Goal: Transaction & Acquisition: Purchase product/service

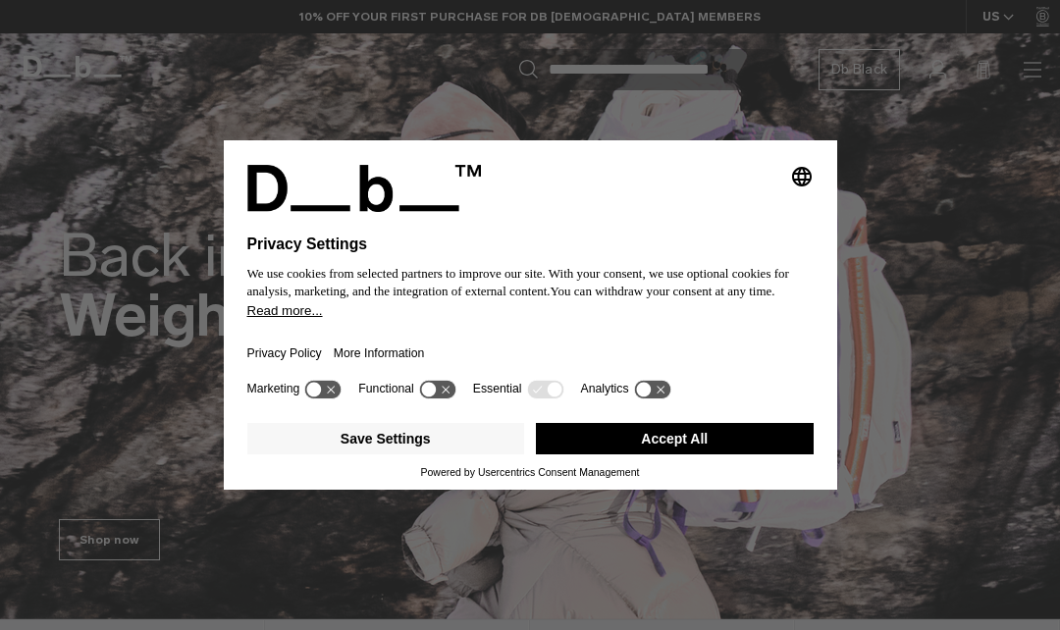
click at [661, 451] on button "Accept All" at bounding box center [675, 438] width 278 height 31
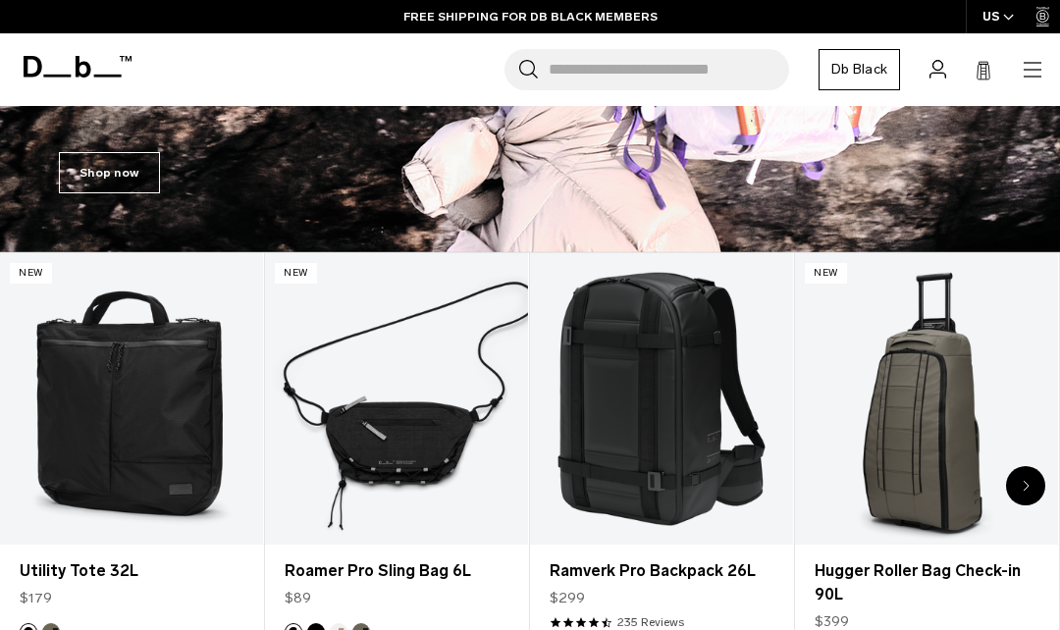
scroll to position [417, 0]
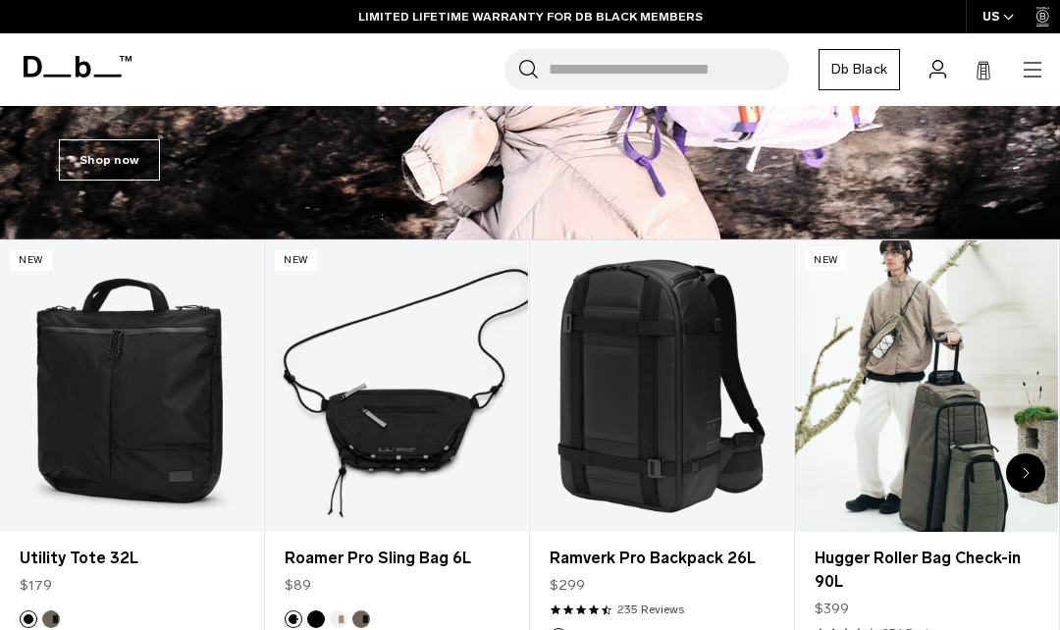
click at [1007, 367] on link "Hugger Roller Bag Check-in 90L" at bounding box center [926, 387] width 263 height 293
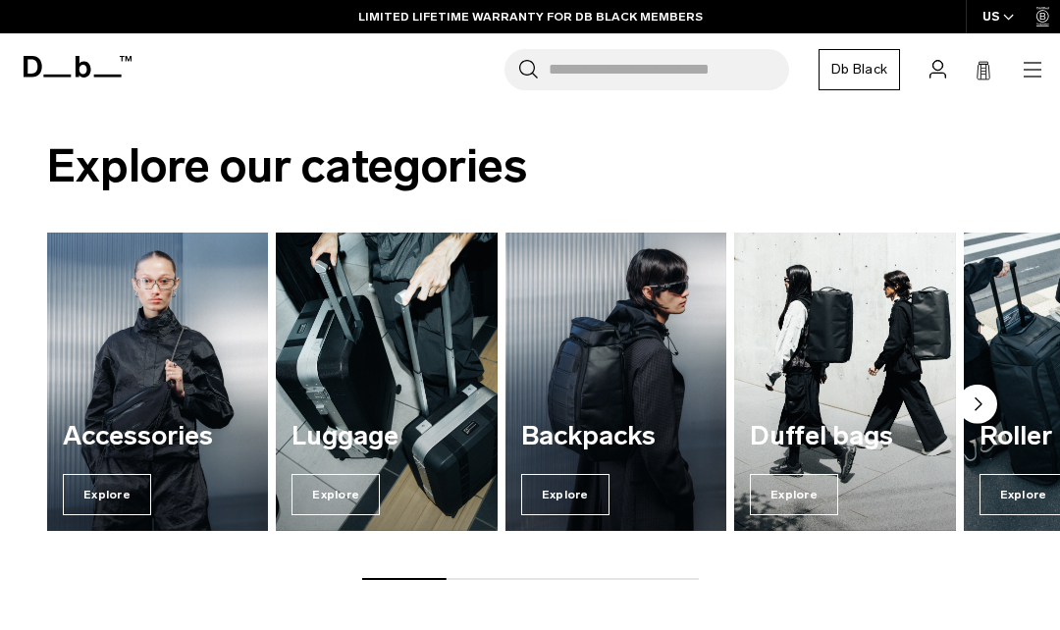
scroll to position [1070, 0]
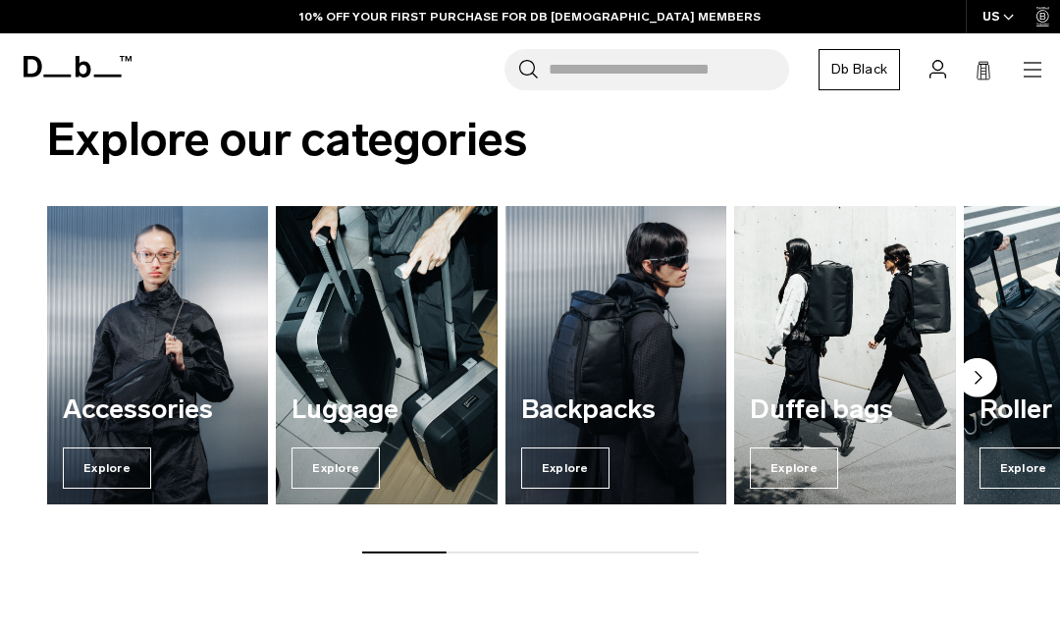
click at [614, 368] on img "3 / 7" at bounding box center [616, 355] width 221 height 298
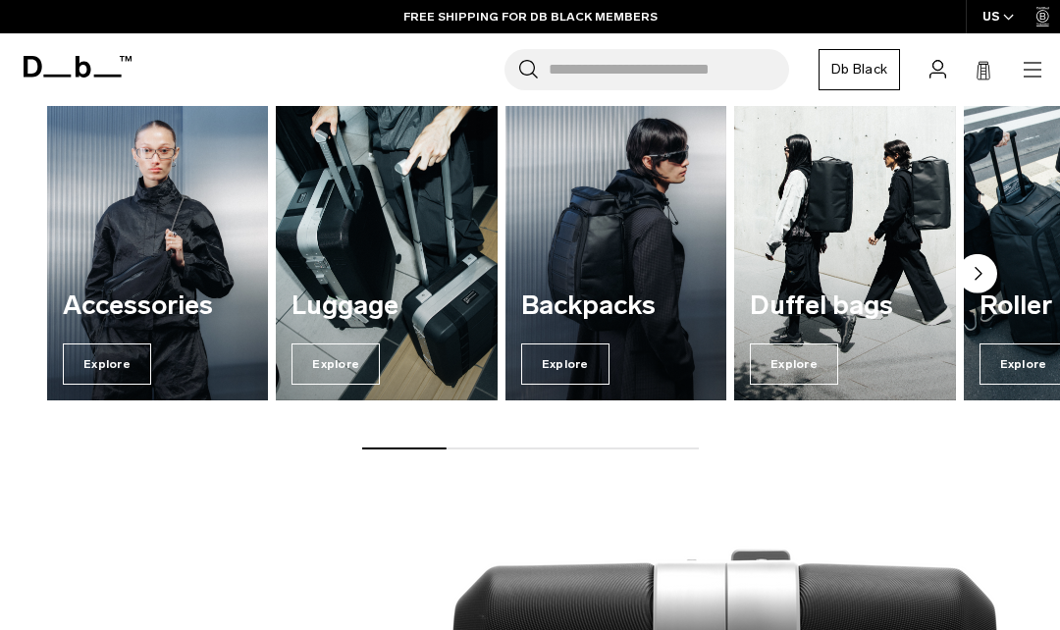
click at [354, 234] on img "2 / 7" at bounding box center [386, 251] width 221 height 298
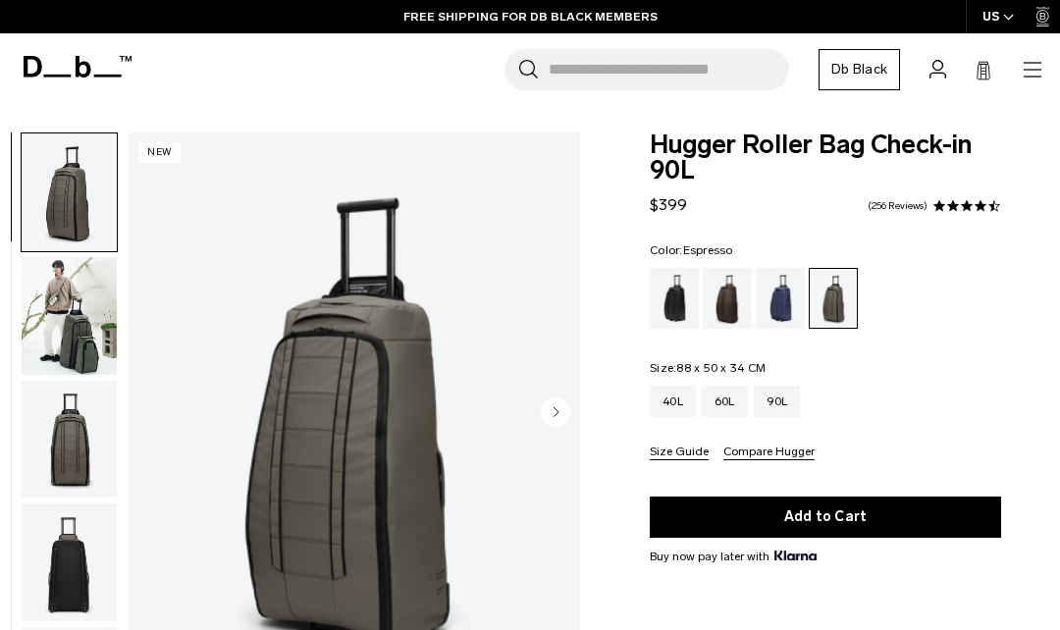
click at [787, 298] on div "Blue Hour" at bounding box center [781, 298] width 50 height 61
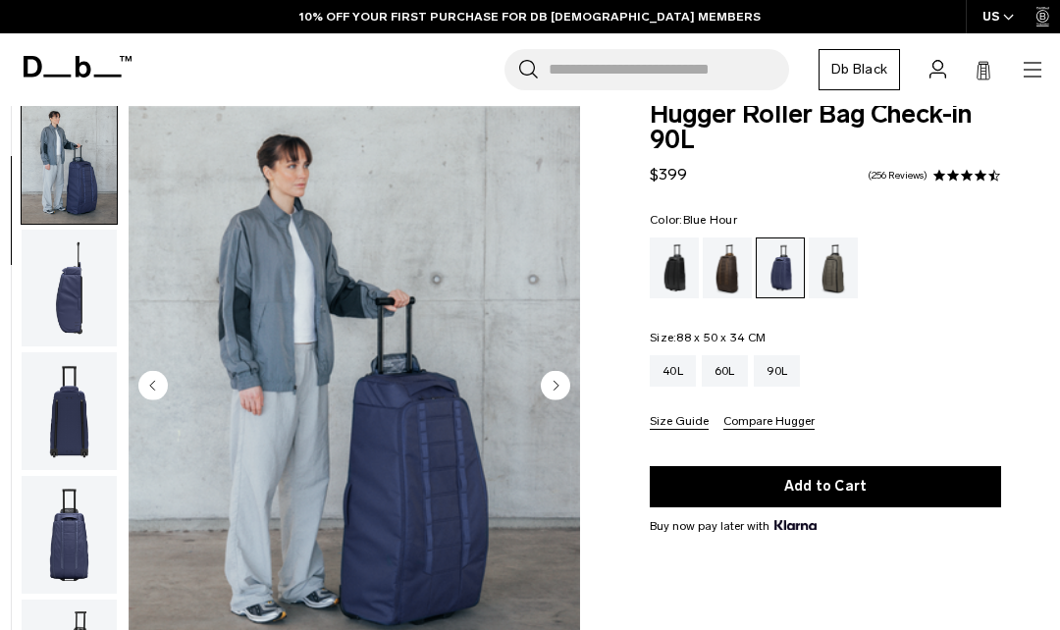
scroll to position [83, 0]
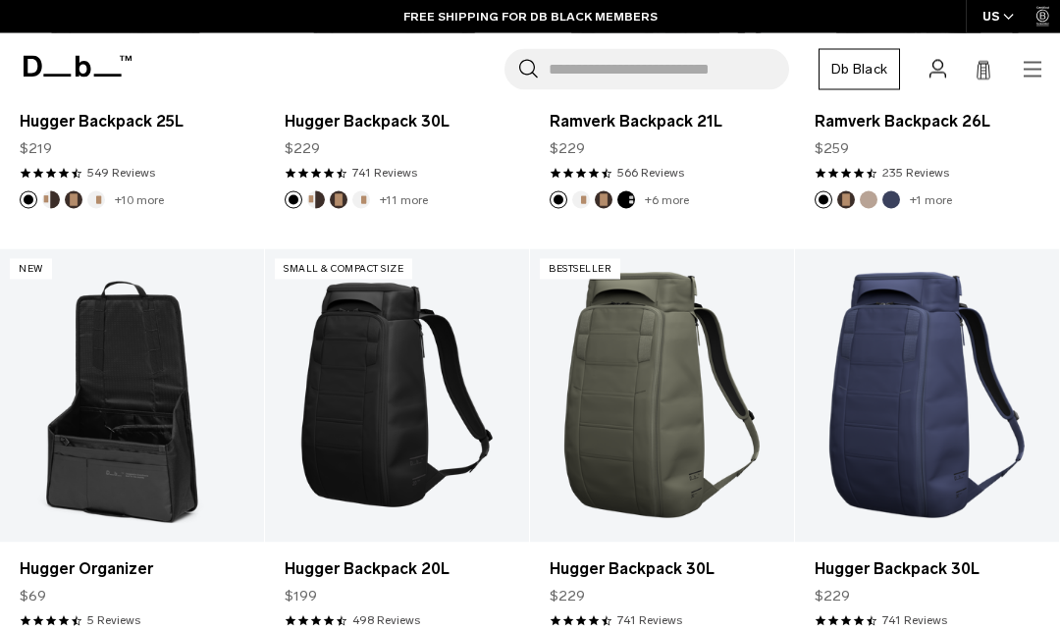
scroll to position [645, 0]
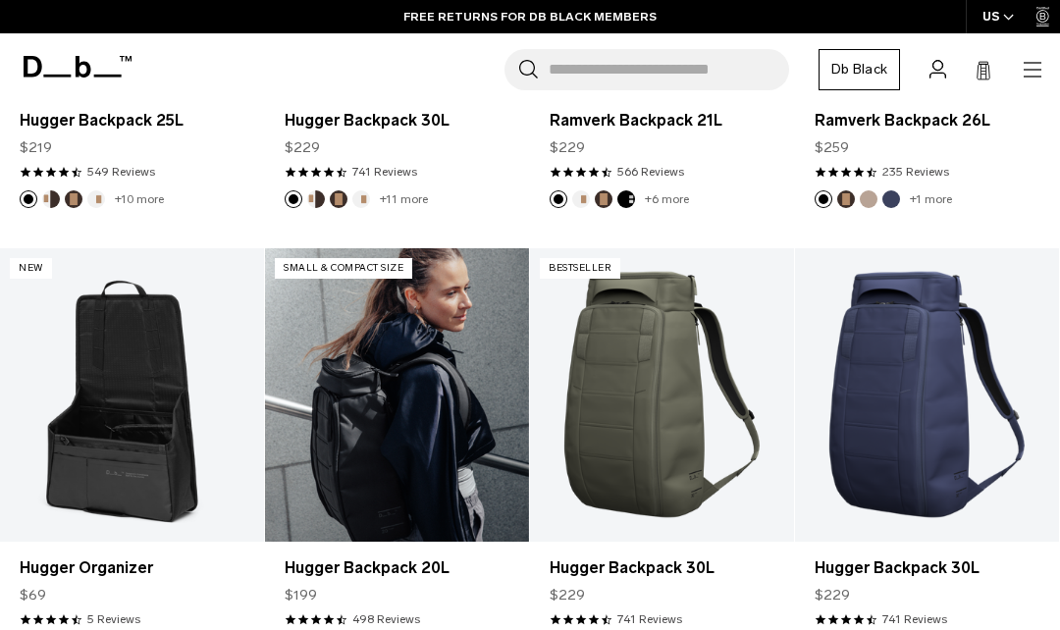
click at [408, 349] on link "Hugger Backpack 20L" at bounding box center [397, 395] width 264 height 294
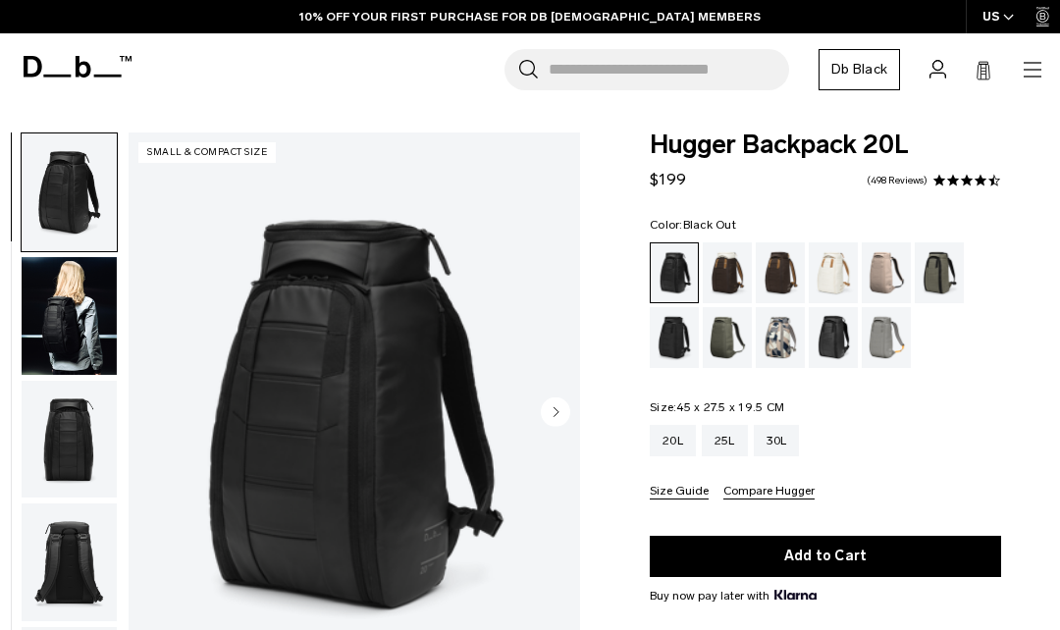
click at [58, 312] on img "button" at bounding box center [69, 316] width 95 height 118
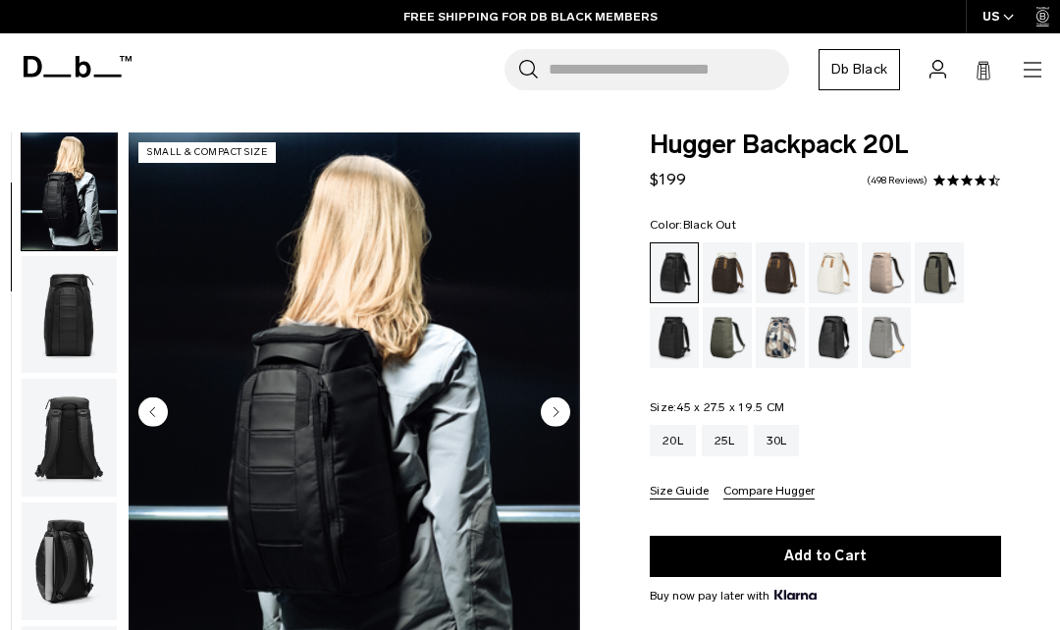
scroll to position [37, 0]
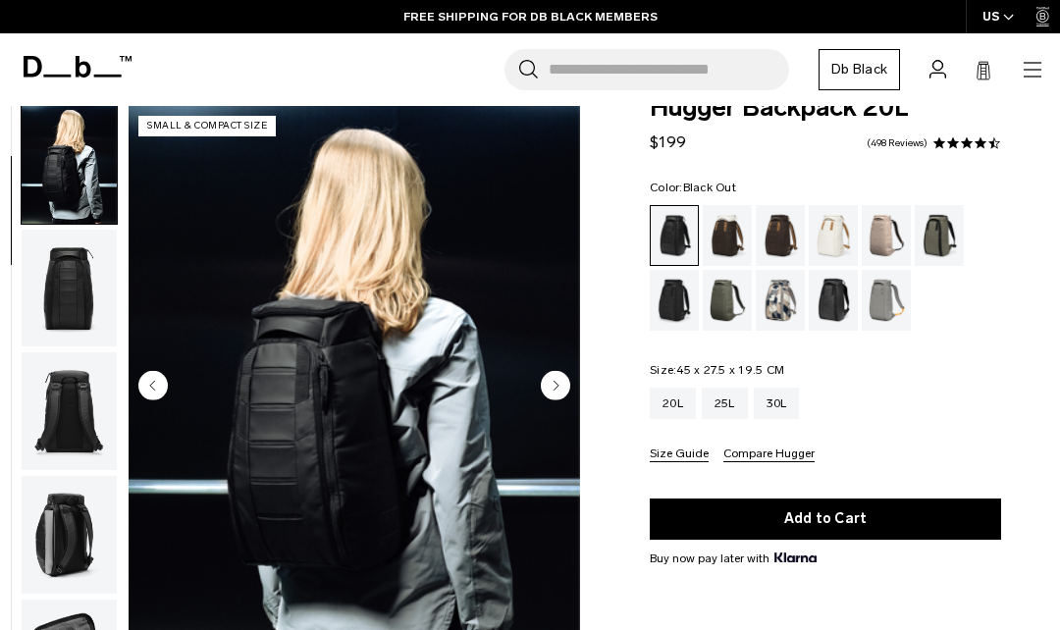
click at [55, 412] on img "button" at bounding box center [69, 411] width 95 height 118
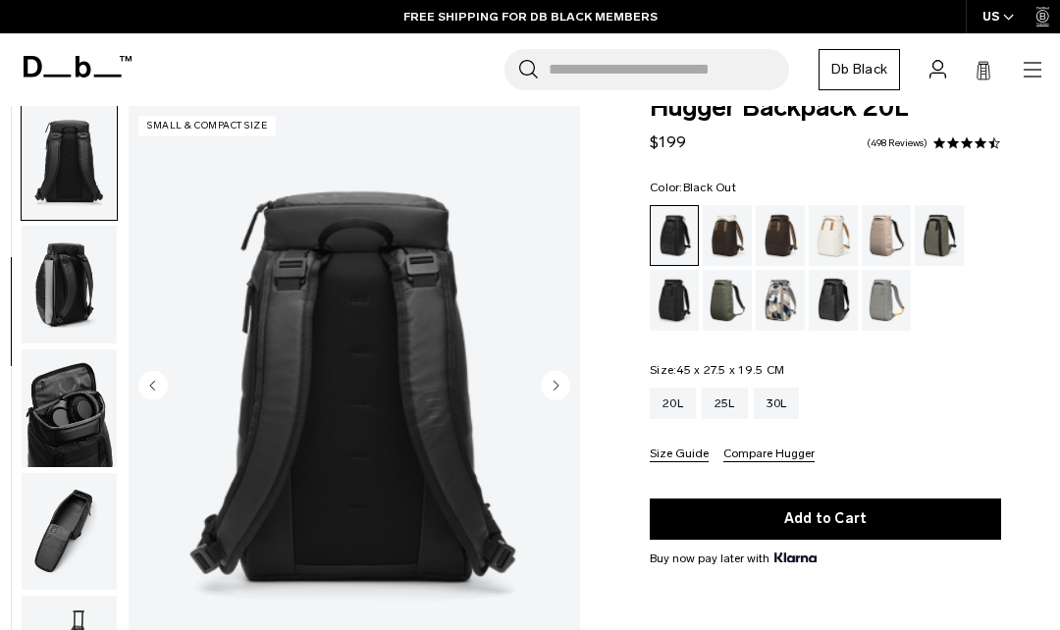
scroll to position [375, 0]
click at [64, 418] on img "button" at bounding box center [69, 408] width 95 height 118
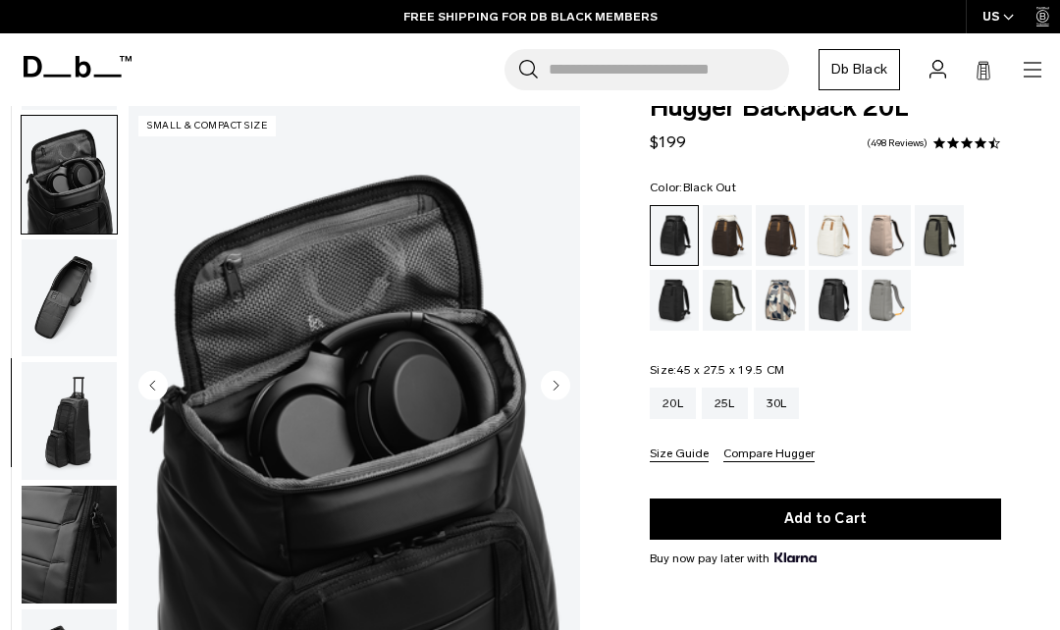
scroll to position [624, 0]
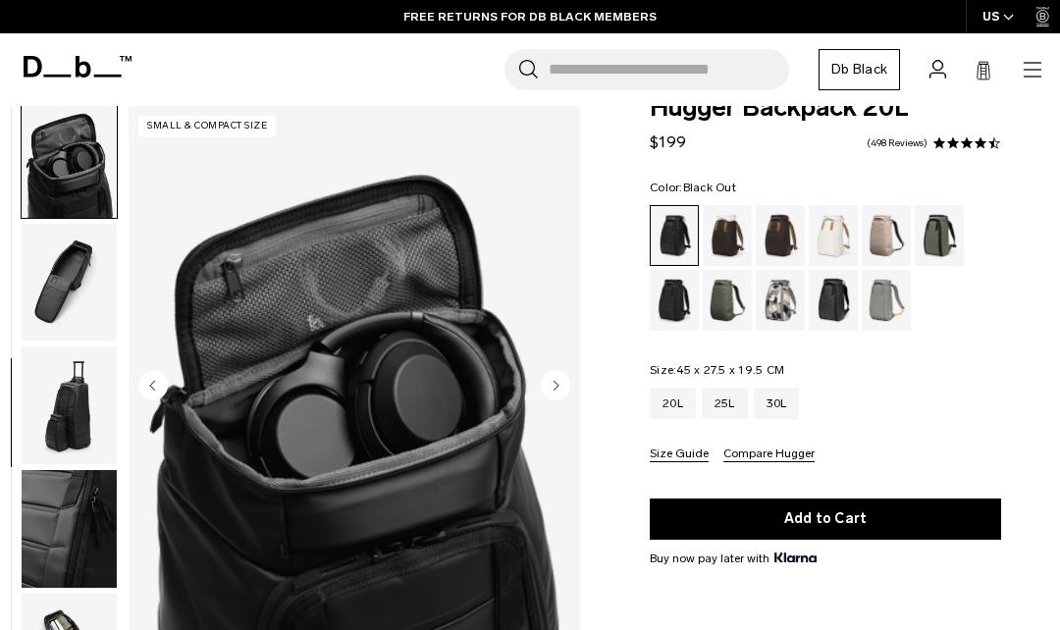
click at [57, 538] on img "button" at bounding box center [69, 529] width 95 height 118
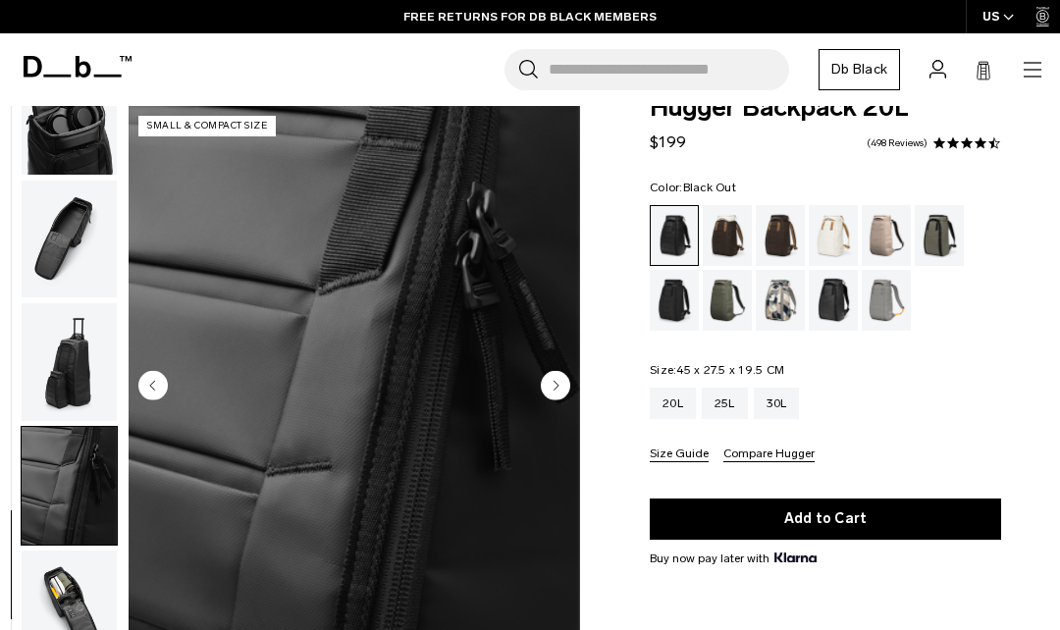
scroll to position [682, 0]
click at [57, 593] on img "button" at bounding box center [69, 610] width 95 height 118
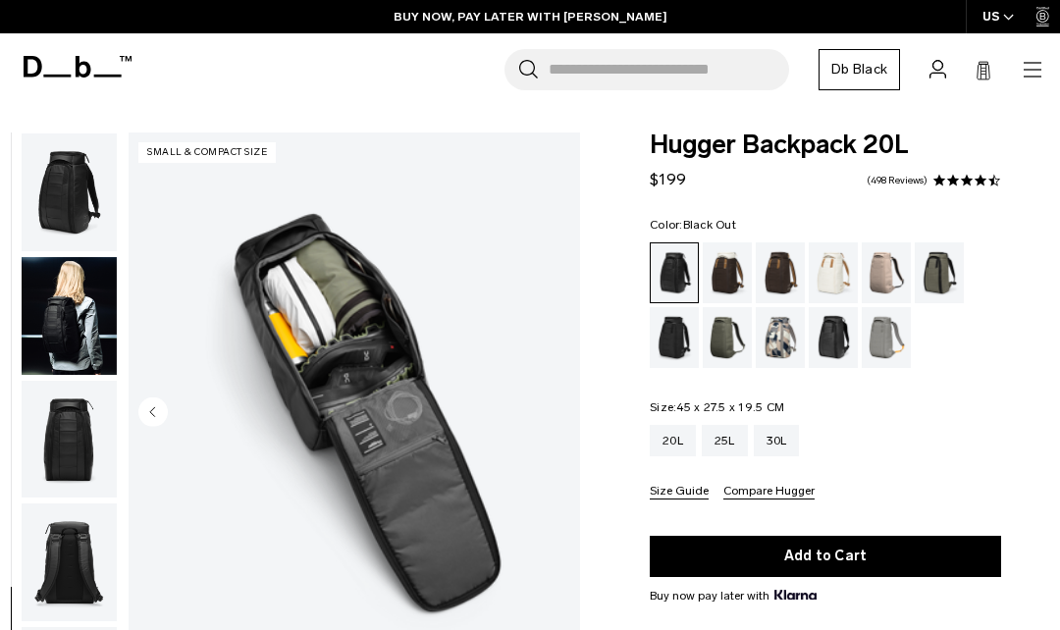
scroll to position [0, 0]
click at [70, 179] on img "button" at bounding box center [69, 193] width 95 height 118
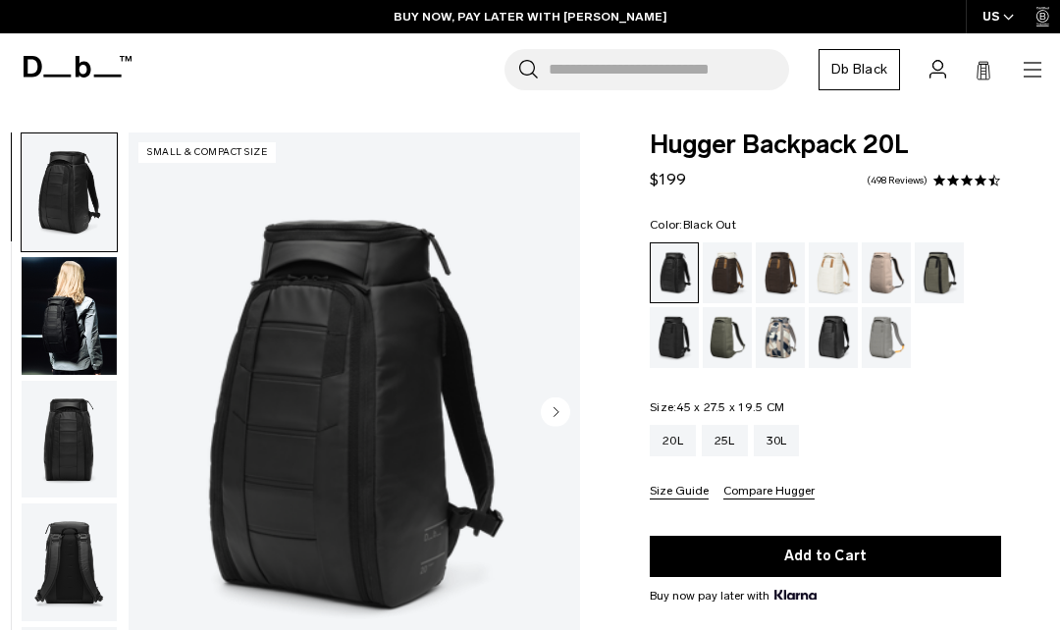
click at [61, 318] on img "button" at bounding box center [69, 316] width 95 height 118
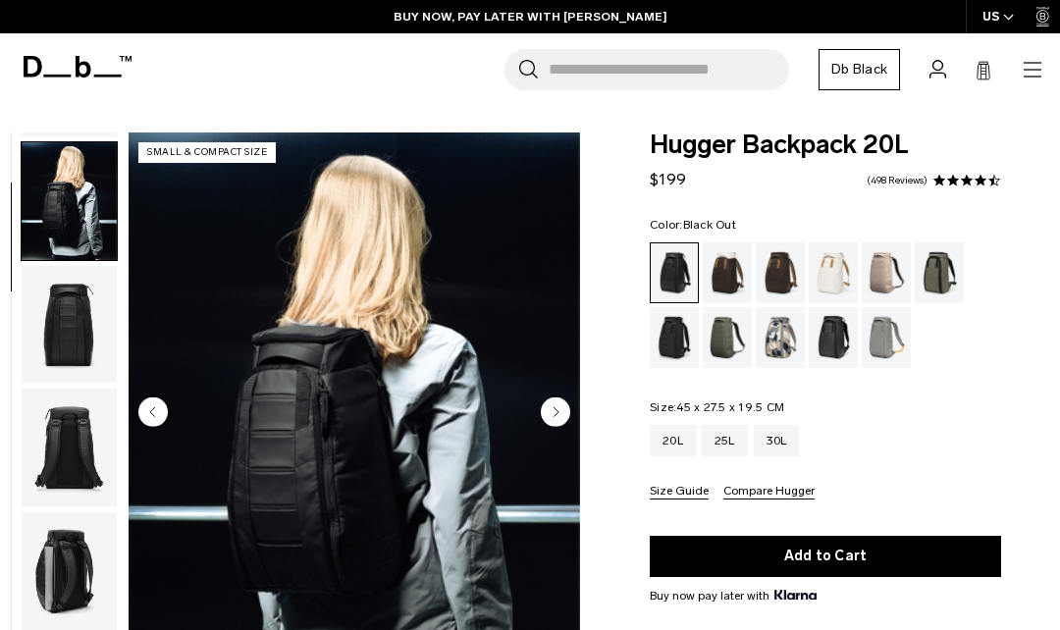
scroll to position [125, 0]
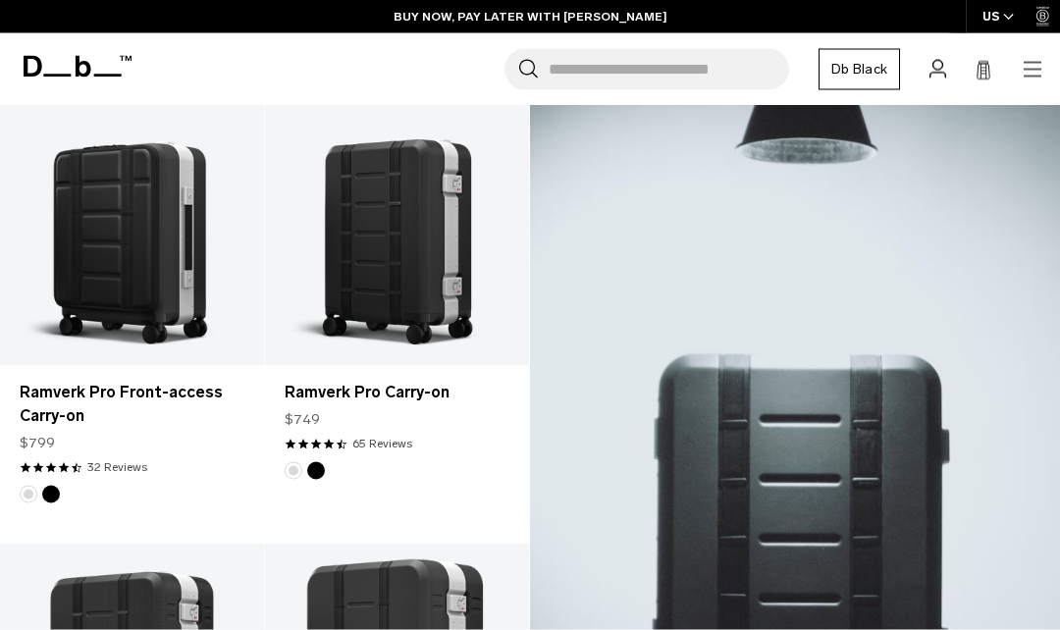
scroll to position [350, 0]
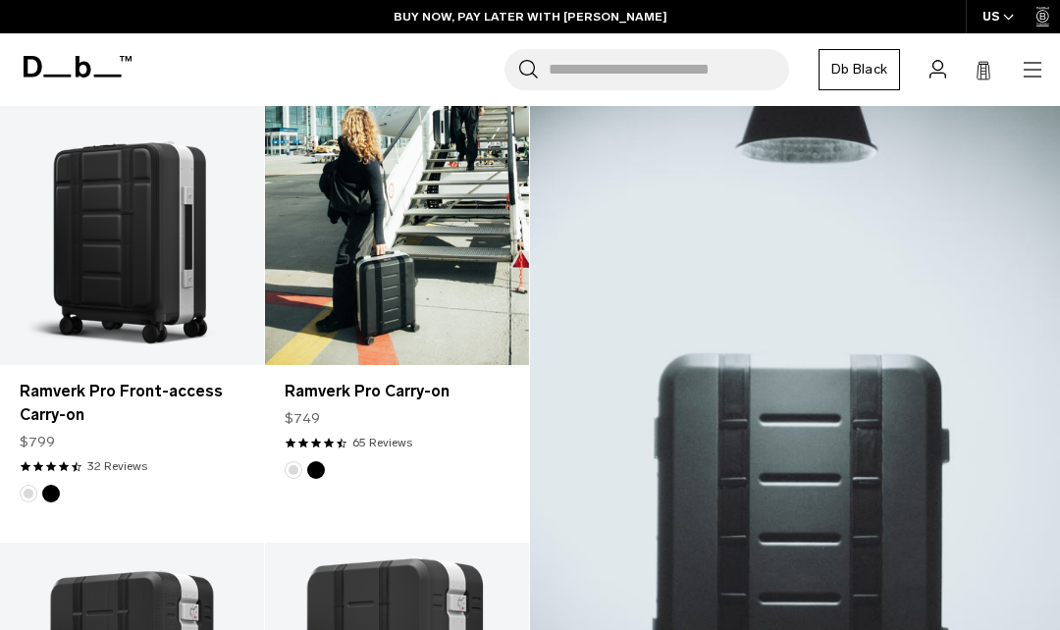
click at [403, 246] on link "Ramverk Pro Carry-on" at bounding box center [397, 219] width 264 height 294
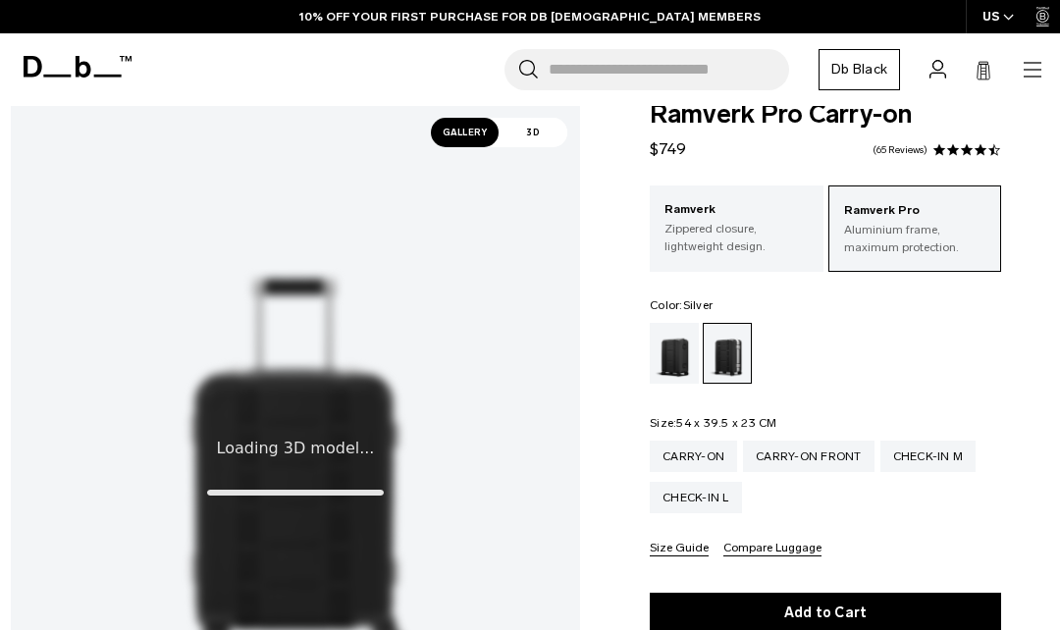
scroll to position [30, 0]
